Goal: Communication & Community: Answer question/provide support

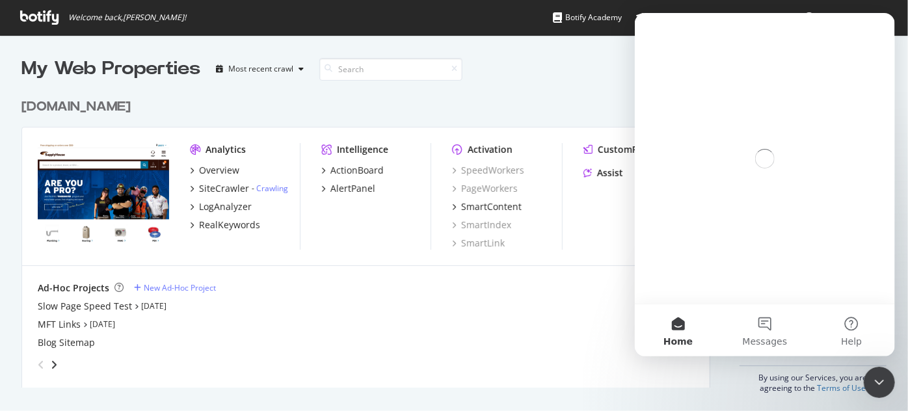
scroll to position [297, 693]
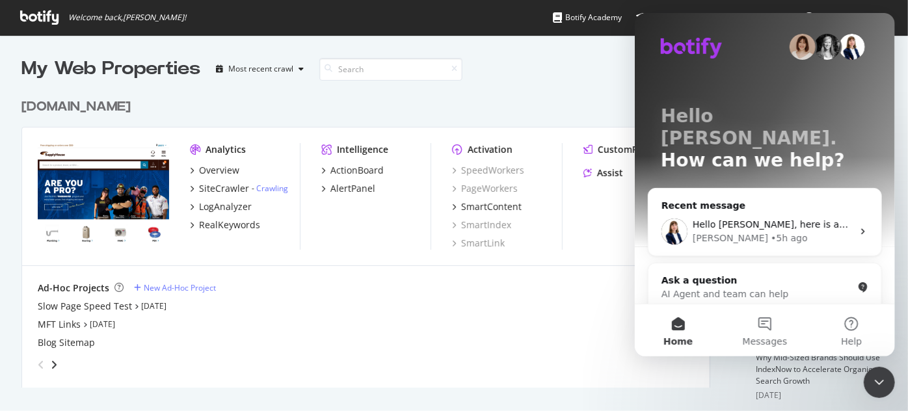
click at [885, 381] on icon "Close Intercom Messenger" at bounding box center [879, 382] width 16 height 16
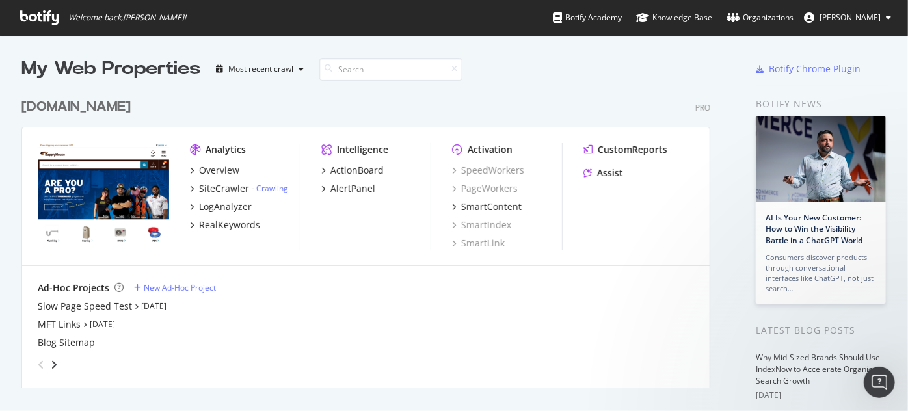
scroll to position [0, 0]
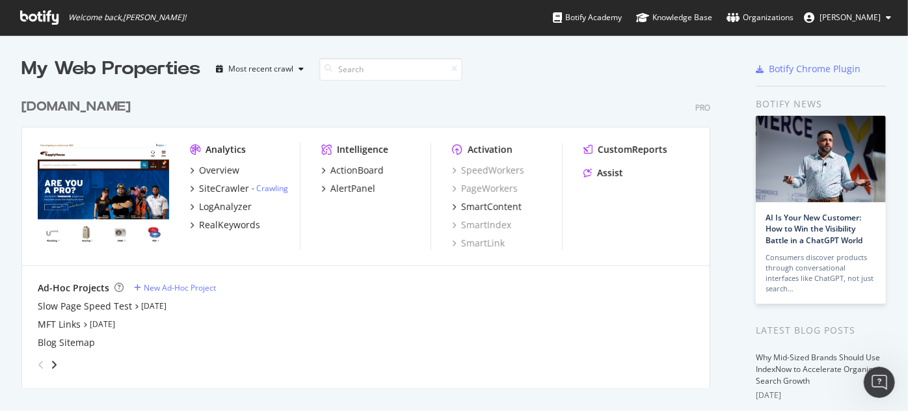
click at [885, 381] on icon "Open Intercom Messenger" at bounding box center [879, 381] width 21 height 21
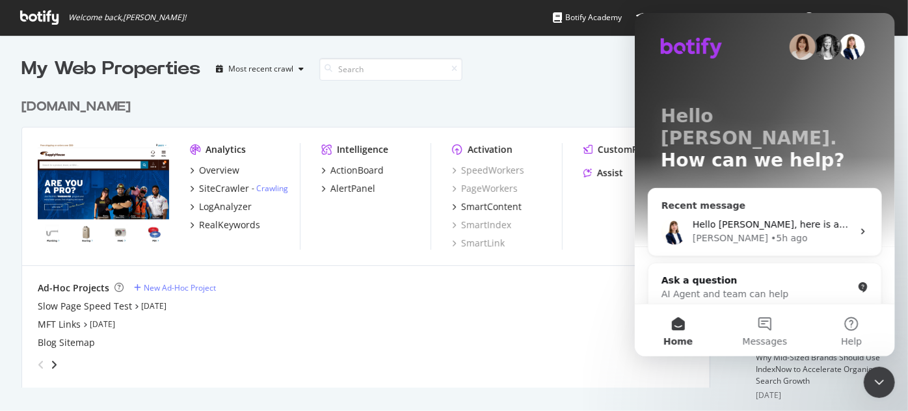
click at [770, 232] on div "• 5h ago" at bounding box center [788, 239] width 37 height 14
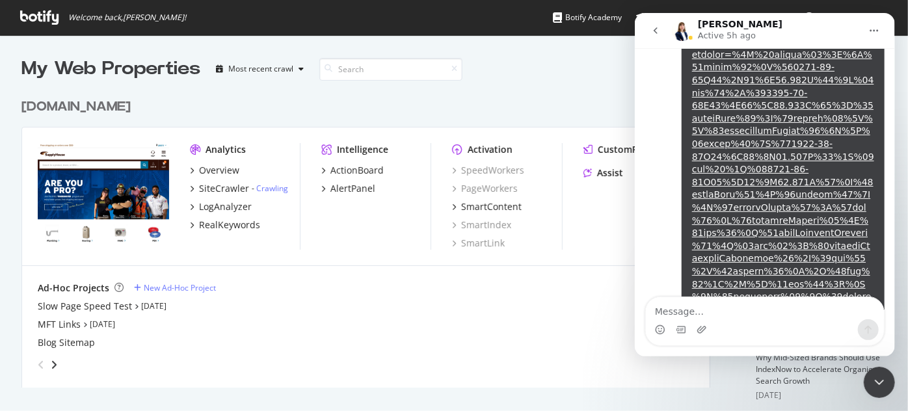
scroll to position [3482, 0]
click at [690, 308] on textarea "Message…" at bounding box center [764, 308] width 238 height 22
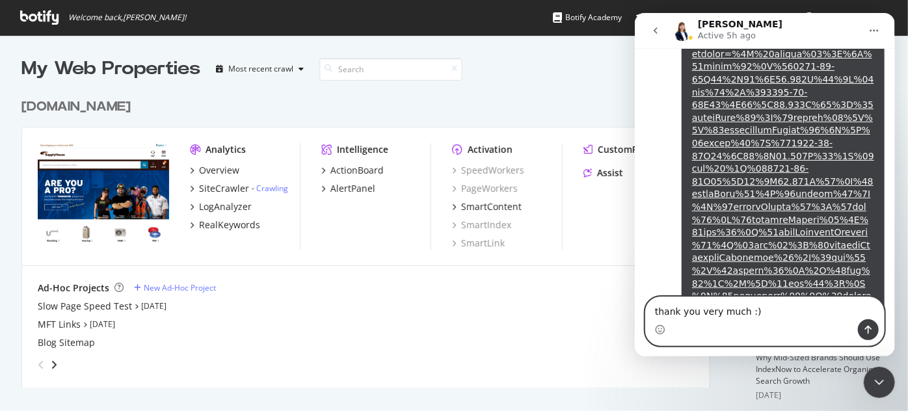
type textarea "thank you very much :)"
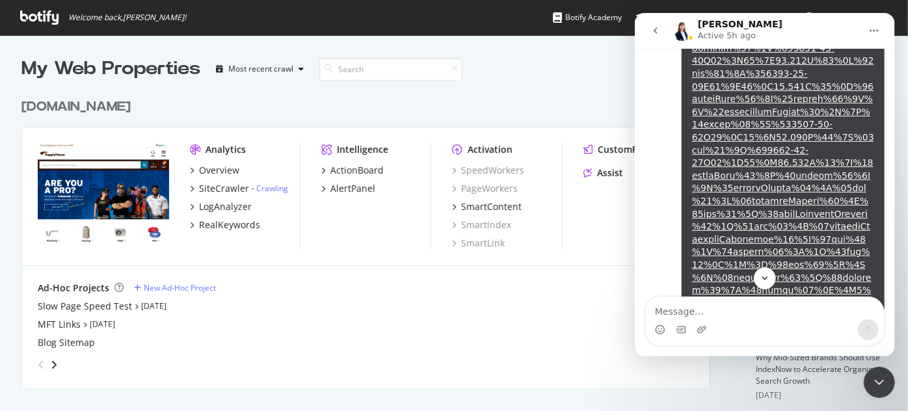
scroll to position [2934, 0]
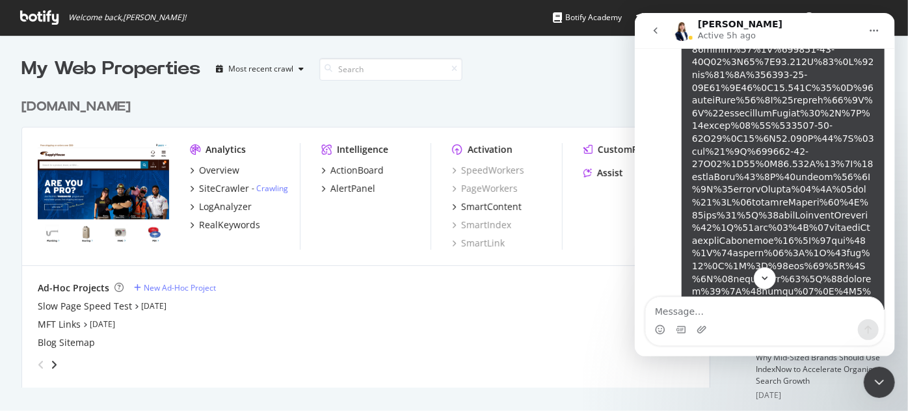
click at [751, 143] on link "Alejandra says…" at bounding box center [783, 259] width 182 height 533
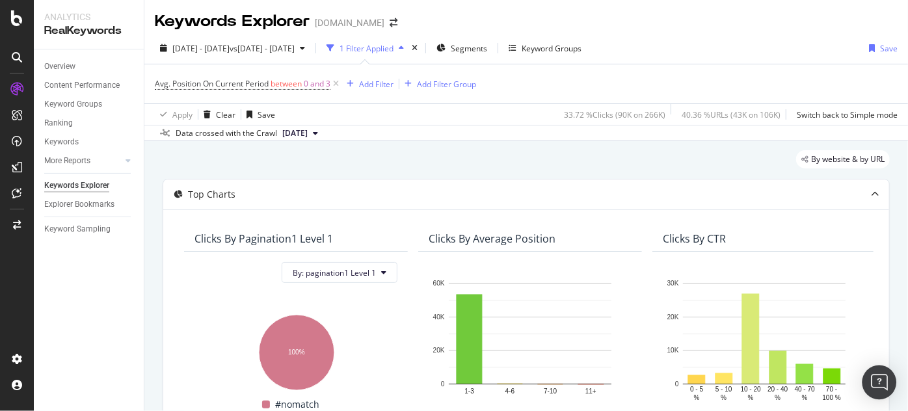
click at [872, 381] on div "Open Intercom Messenger" at bounding box center [880, 383] width 34 height 34
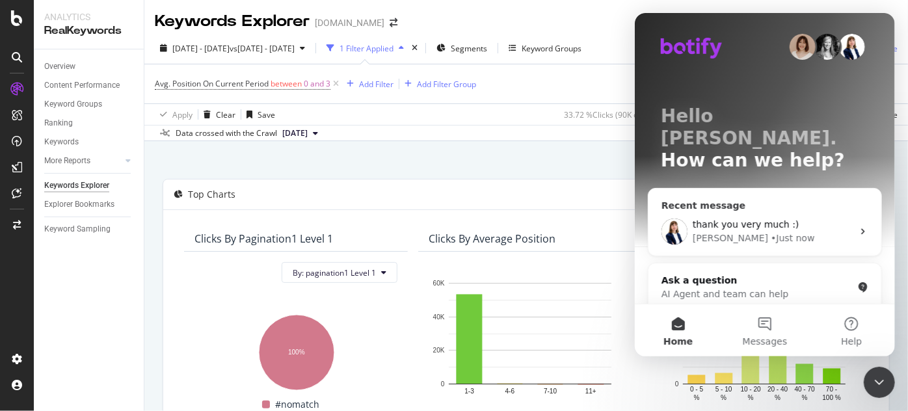
click at [783, 208] on div "thank you very much :) [PERSON_NAME] • Just now" at bounding box center [764, 232] width 233 height 48
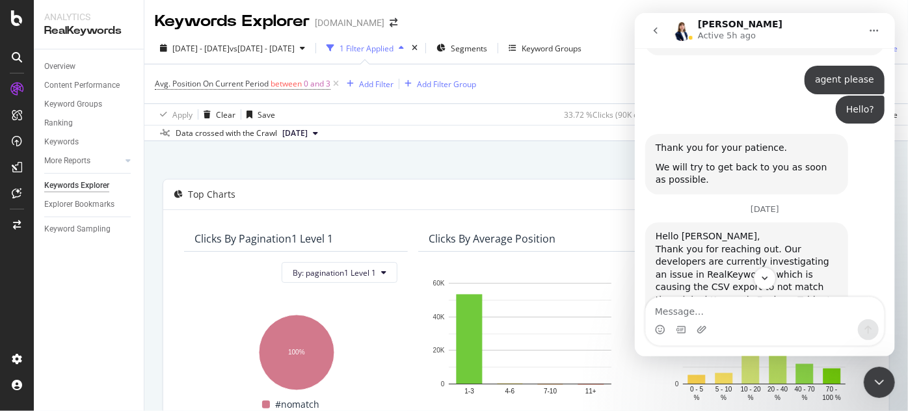
scroll to position [1921, 0]
click at [751, 366] on div "Supplyhous...50811.xlsx" at bounding box center [723, 373] width 111 height 14
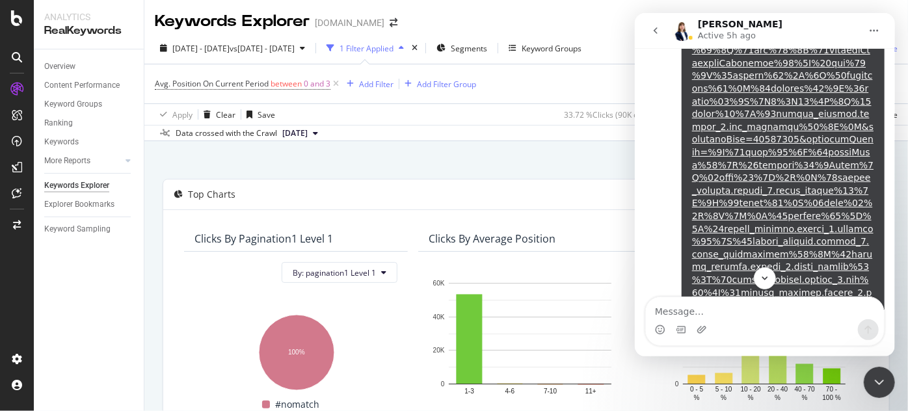
scroll to position [336, 0]
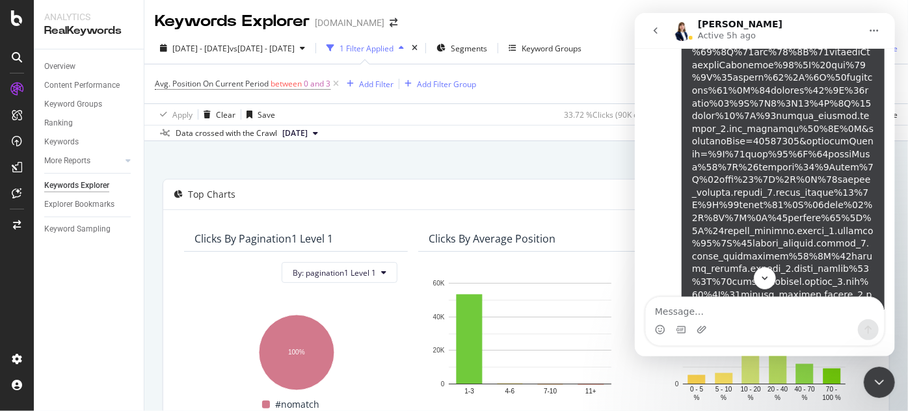
click at [804, 69] on link "Alejandra says…" at bounding box center [783, 71] width 182 height 507
